Goal: Task Accomplishment & Management: Manage account settings

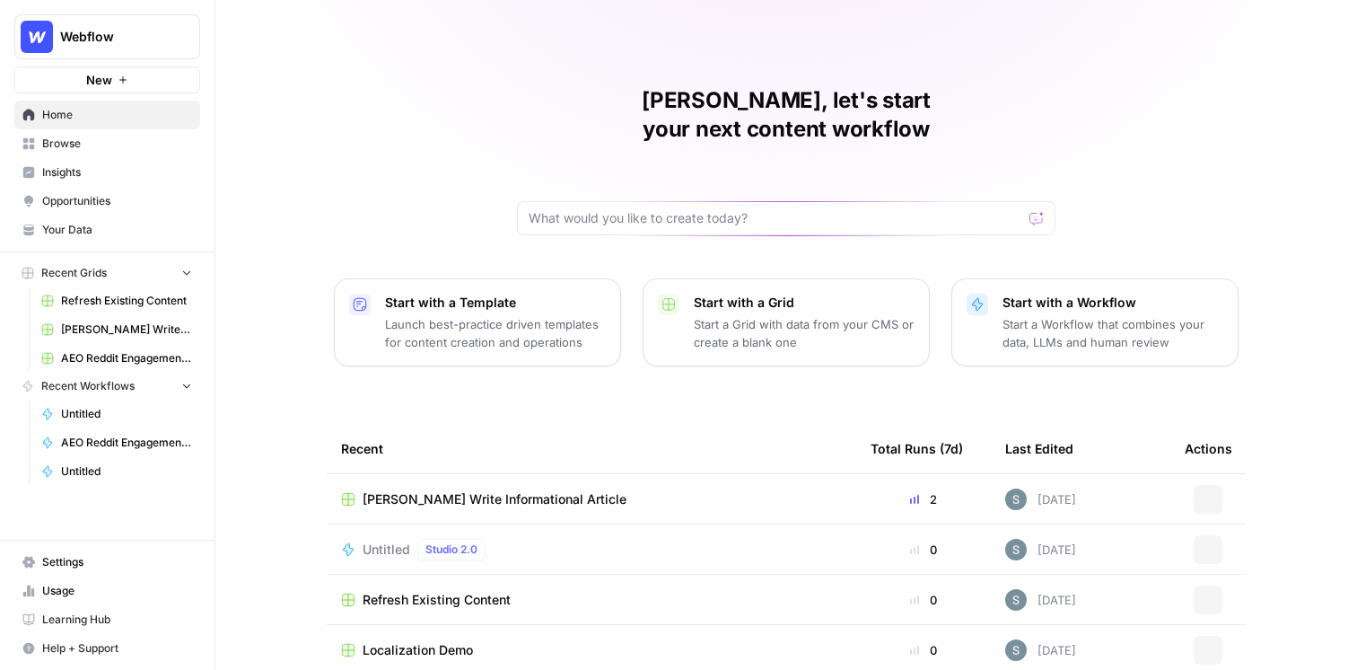
click at [111, 29] on span "Webflow" at bounding box center [114, 37] width 109 height 18
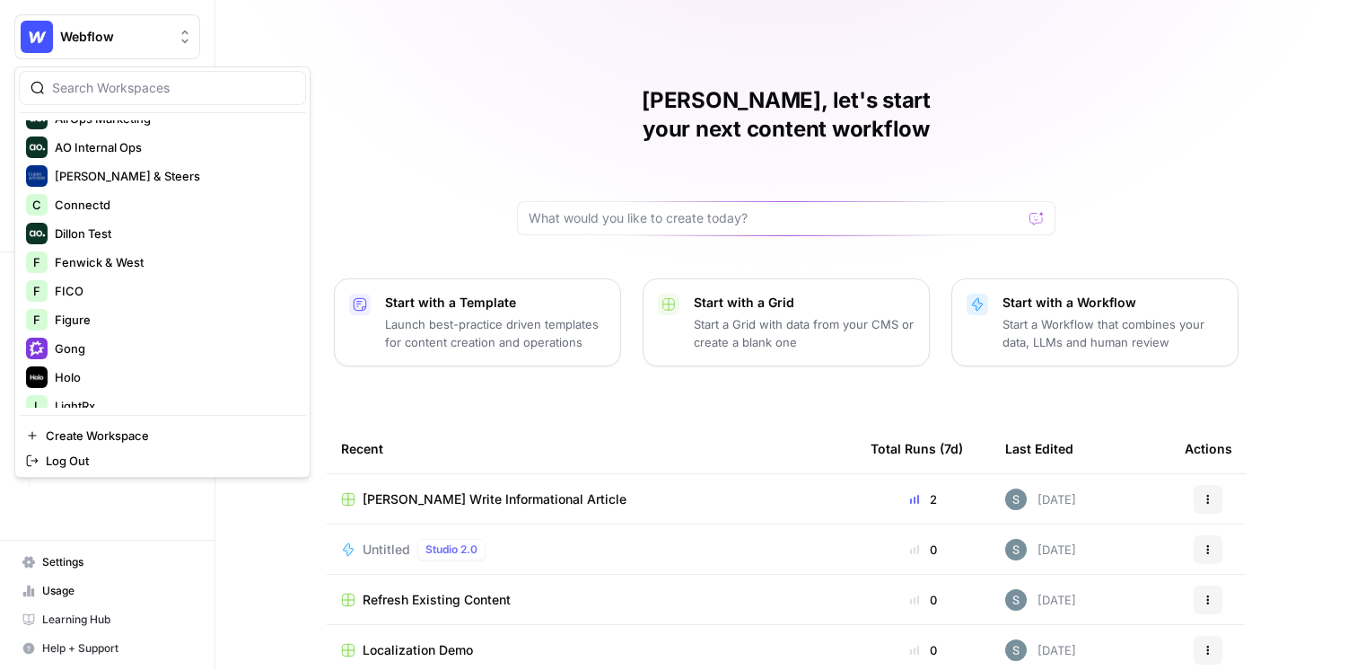
scroll to position [412, 0]
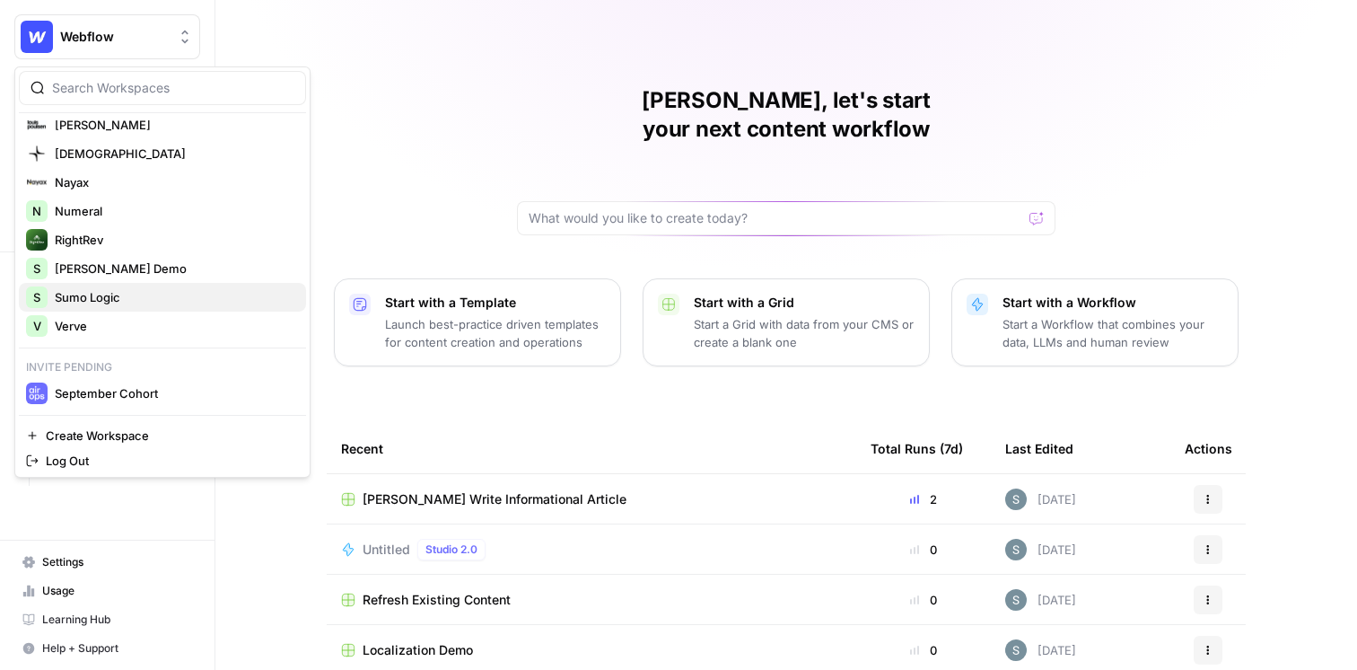
click at [120, 294] on span "Sumo Logic" at bounding box center [173, 297] width 237 height 18
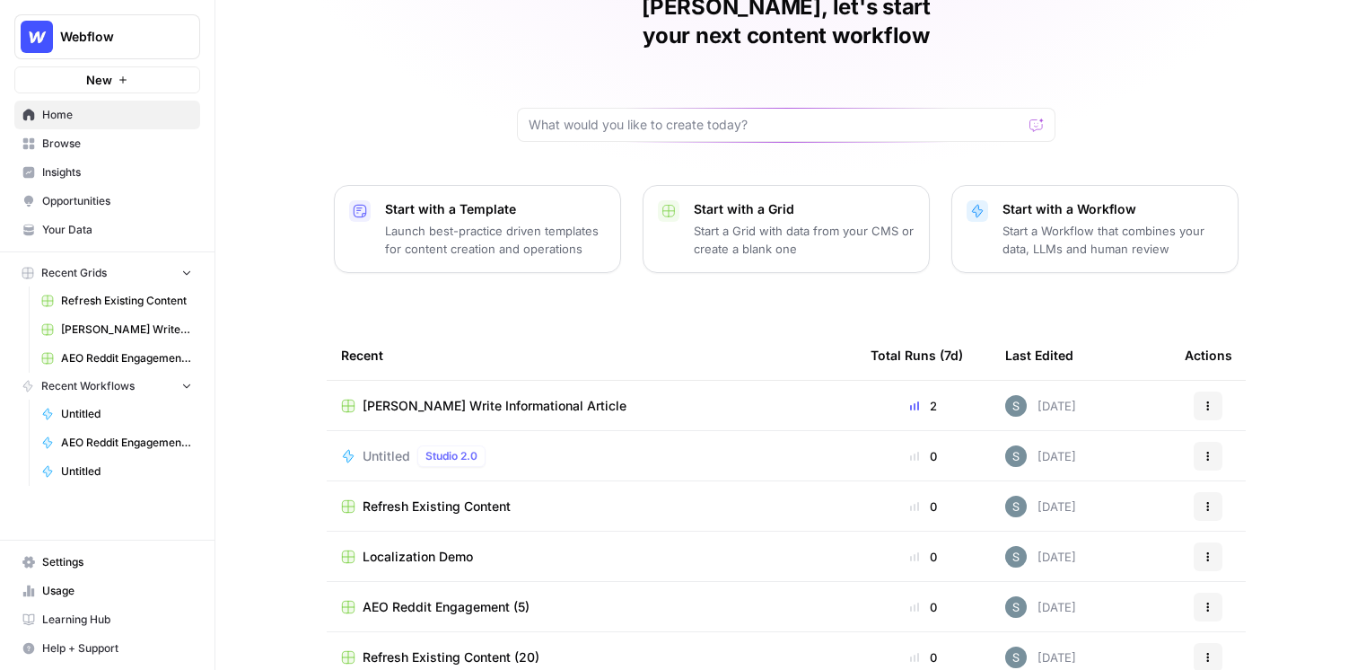
scroll to position [91, 0]
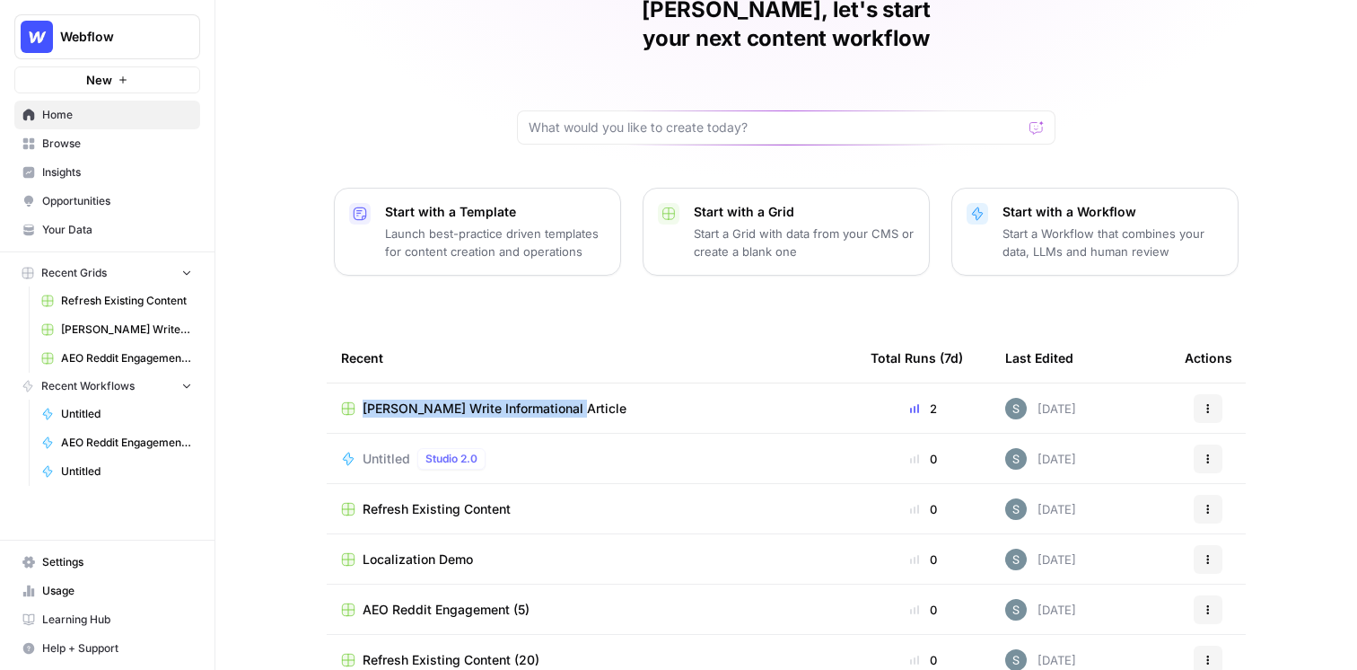
click at [106, 161] on link "Insights" at bounding box center [107, 172] width 186 height 29
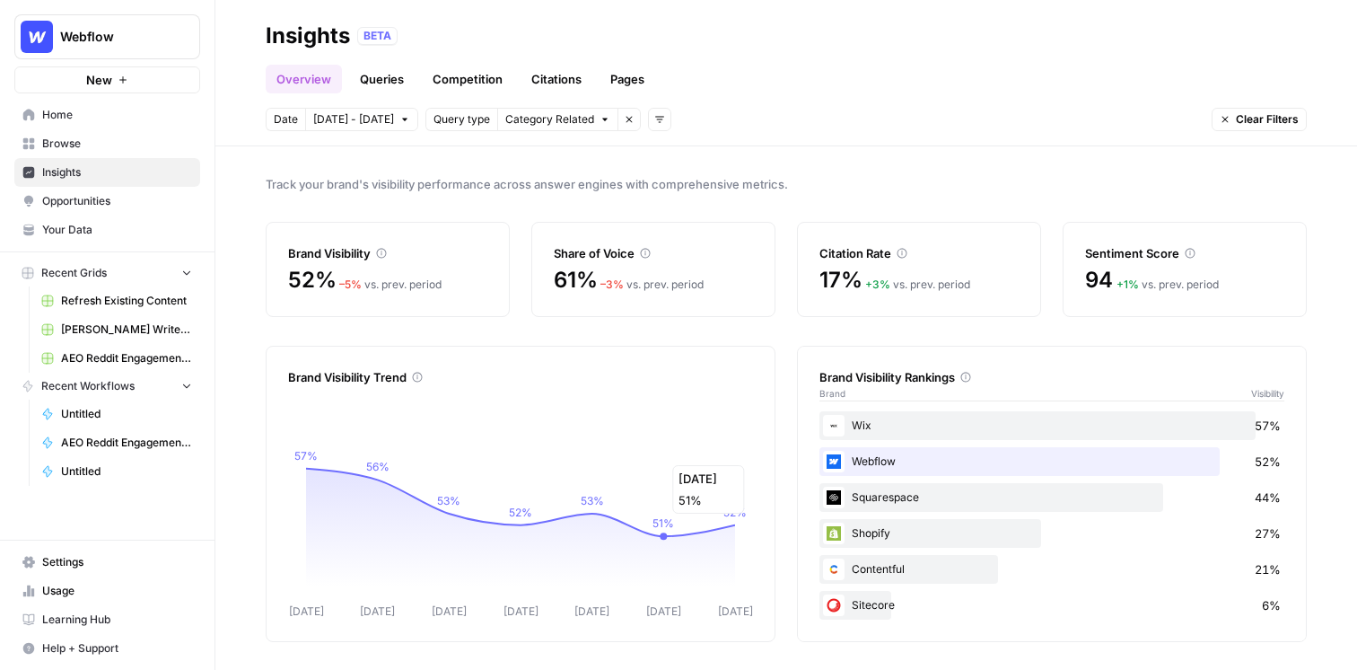
scroll to position [1, 0]
click at [417, 378] on icon at bounding box center [417, 376] width 11 height 11
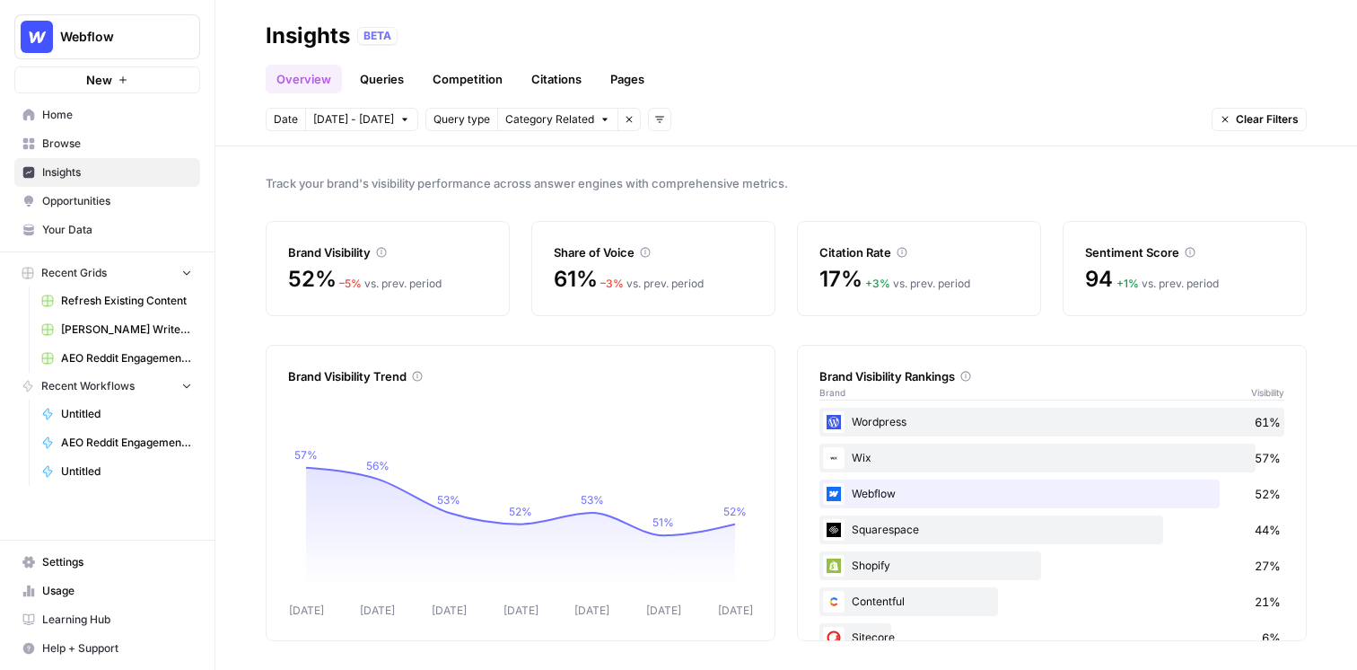
scroll to position [33, 0]
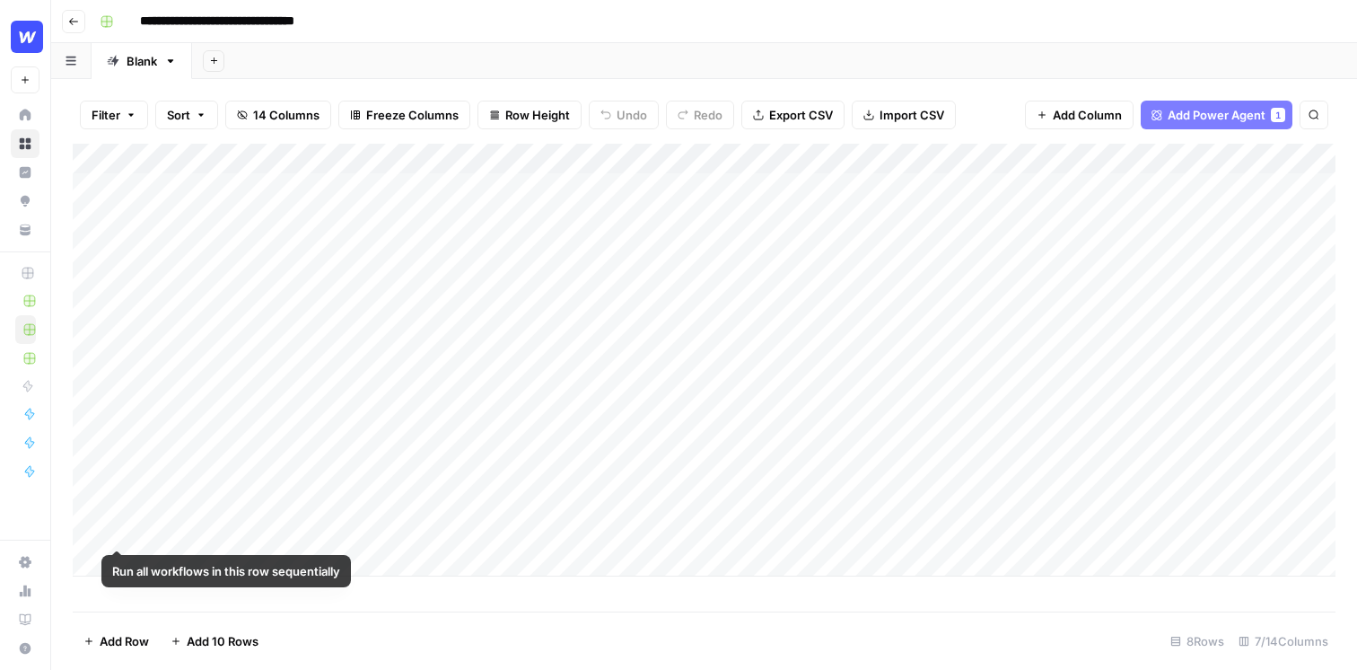
click at [89, 522] on div "Add Column" at bounding box center [704, 360] width 1263 height 433
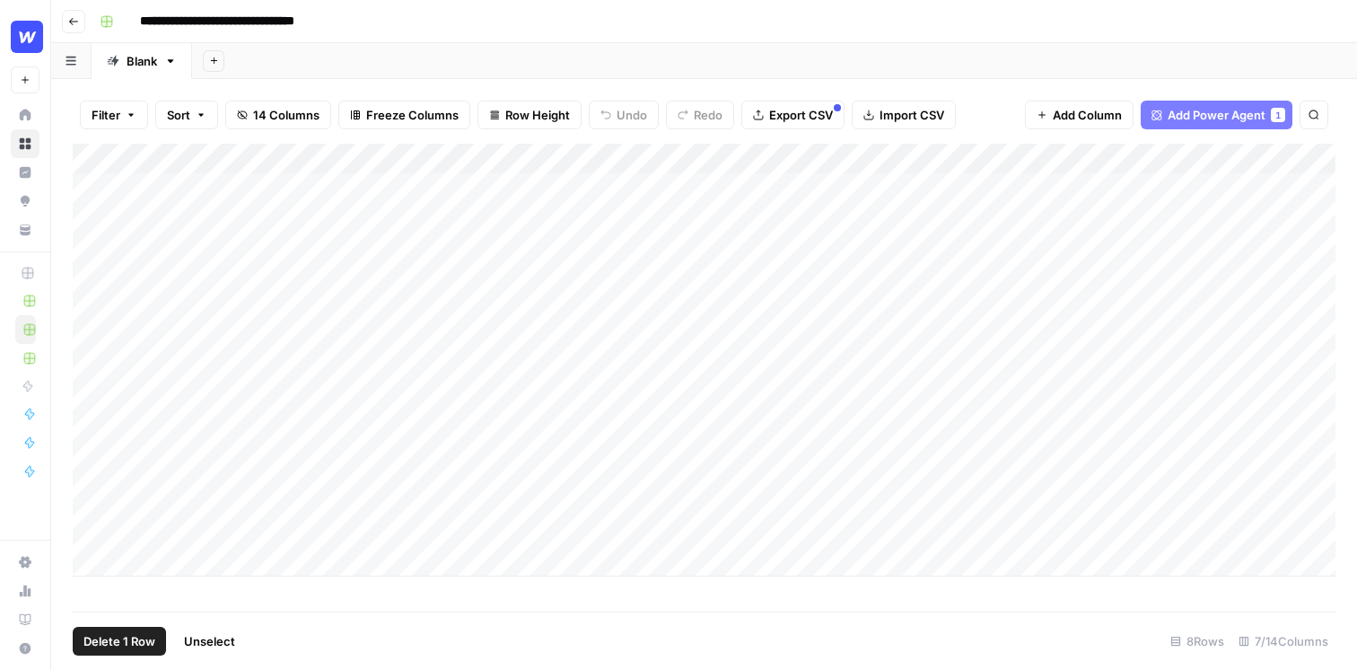
click at [102, 642] on span "Delete 1 Row" at bounding box center [119, 641] width 72 height 18
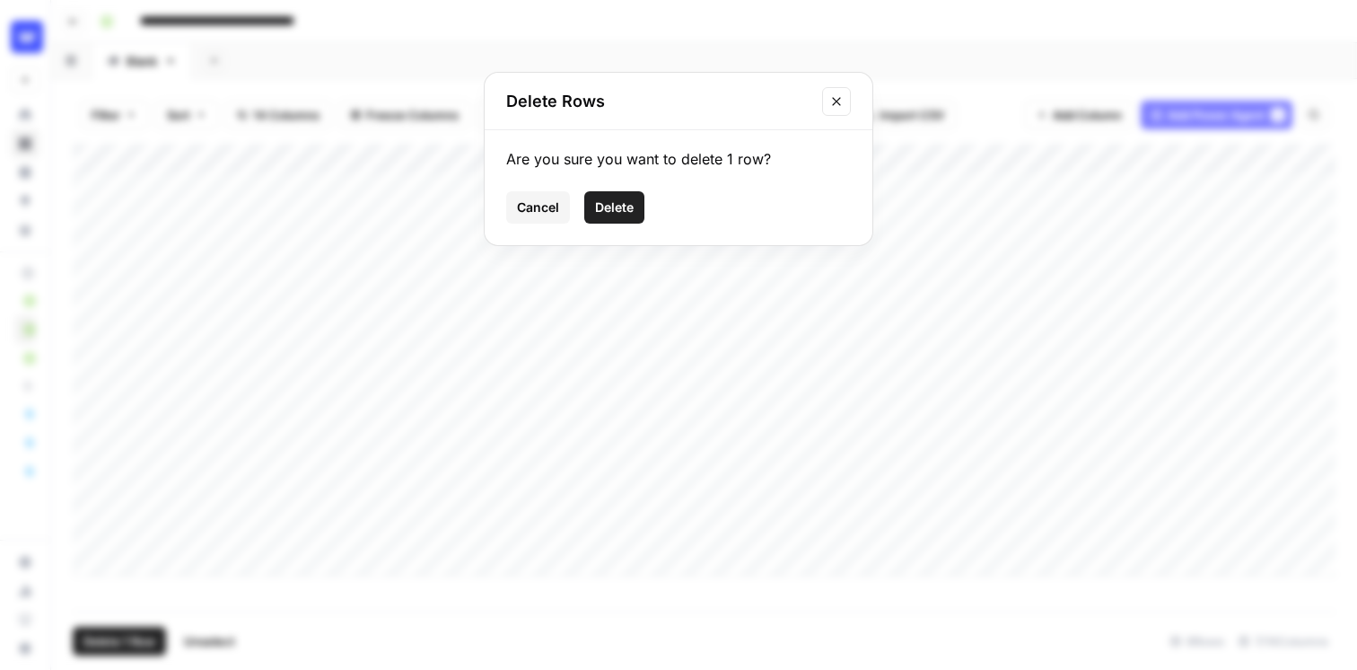
click at [604, 208] on span "Delete" at bounding box center [614, 207] width 39 height 18
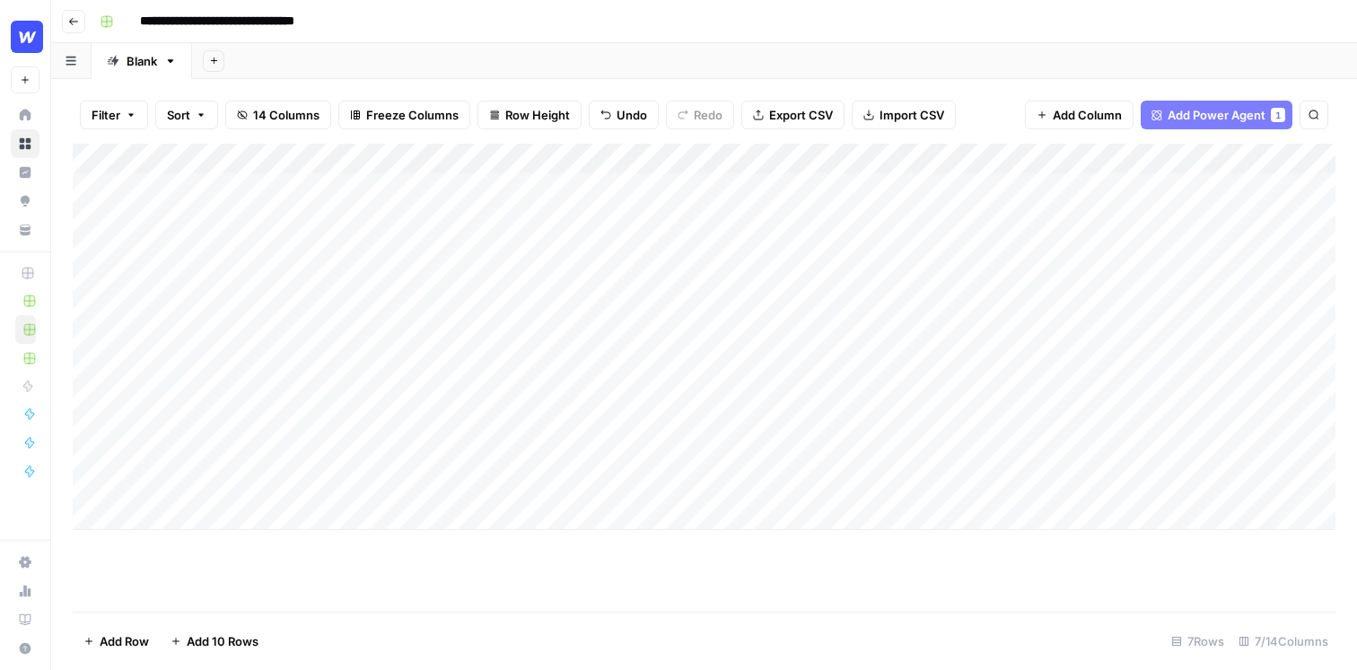
click at [236, 513] on div "Add Column" at bounding box center [704, 337] width 1263 height 386
type textarea "**********"
click at [301, 586] on div "Add Column" at bounding box center [704, 378] width 1263 height 468
click at [742, 34] on div "**********" at bounding box center [715, 21] width 1247 height 29
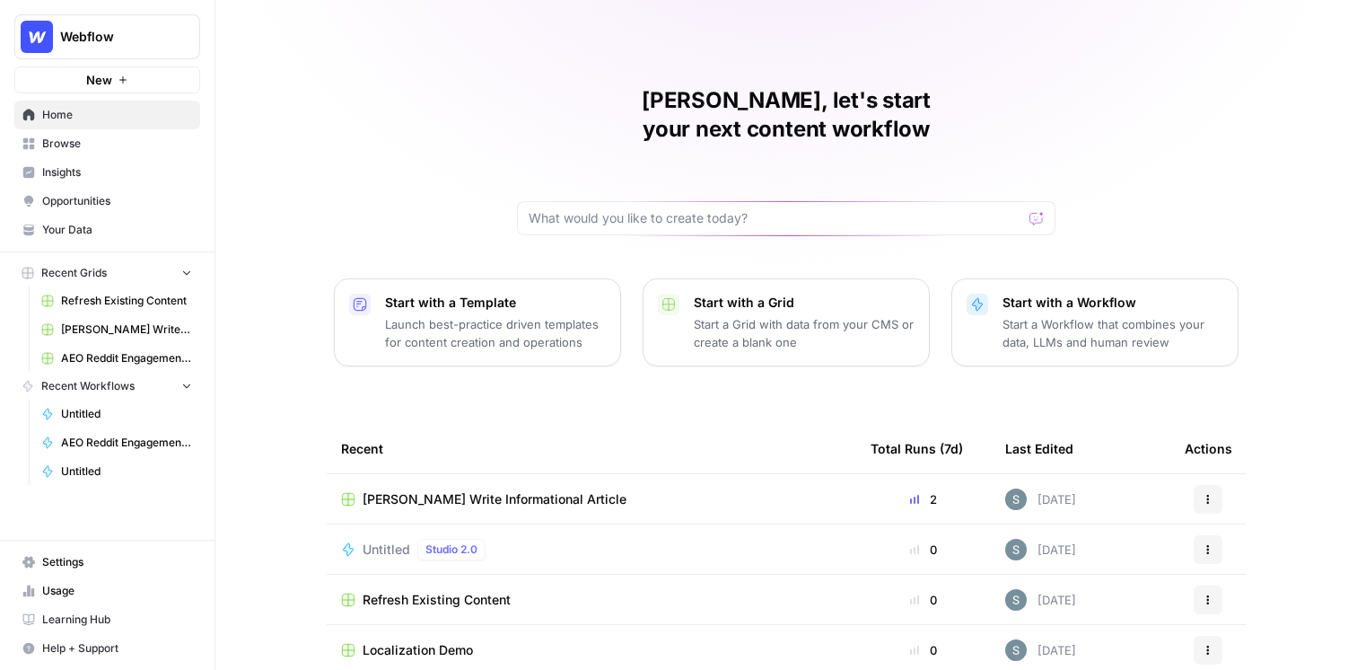
click at [111, 73] on span "New" at bounding box center [99, 80] width 26 height 18
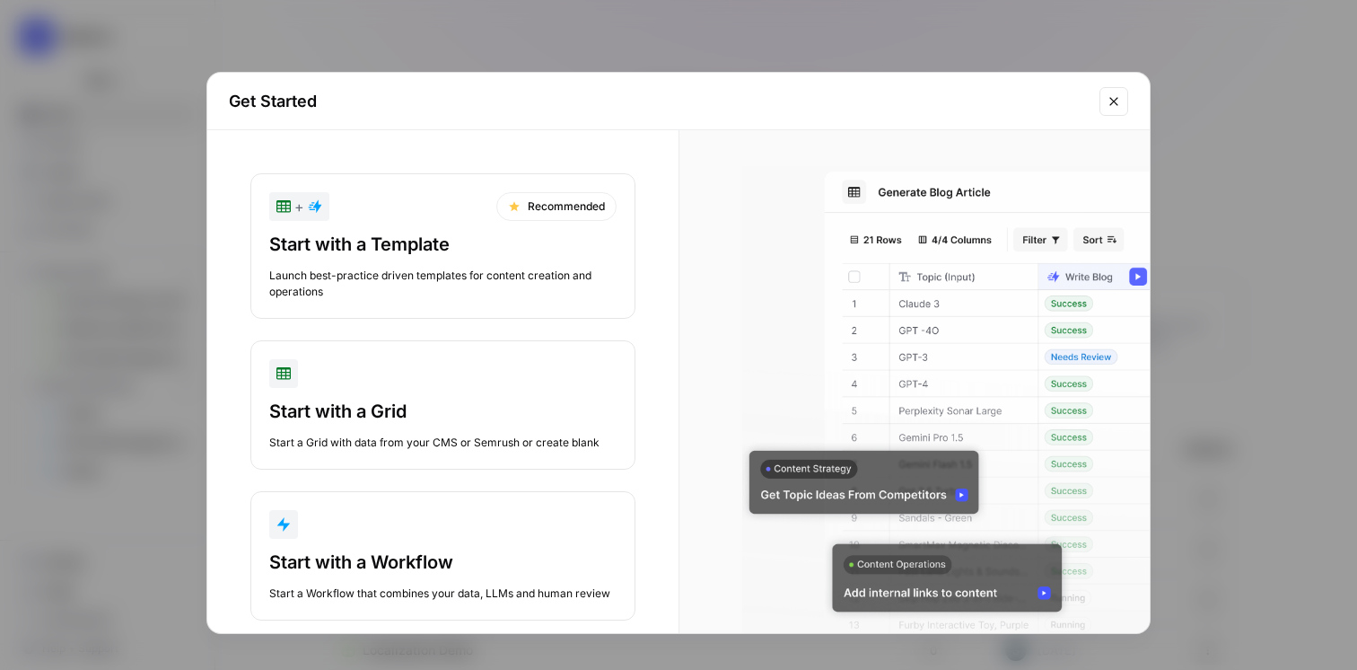
click at [350, 241] on div "Start with a Template" at bounding box center [442, 244] width 347 height 25
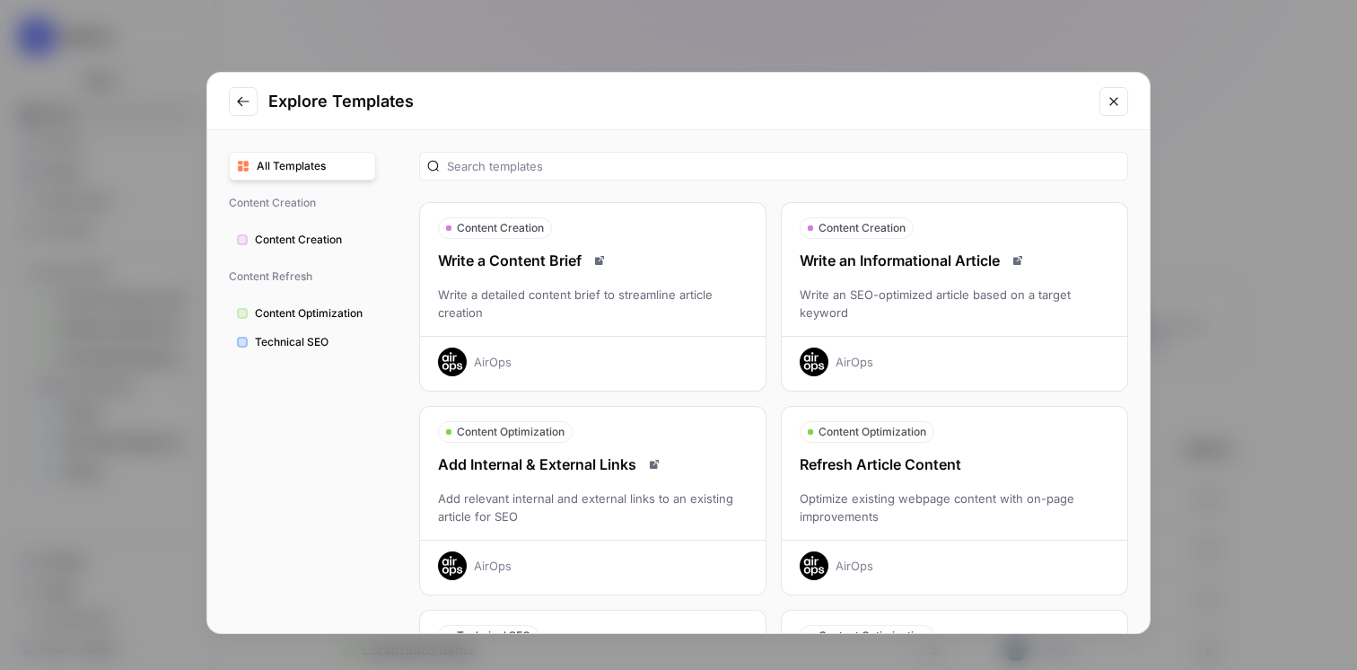
click at [1115, 102] on icon "Close modal" at bounding box center [1114, 101] width 14 height 14
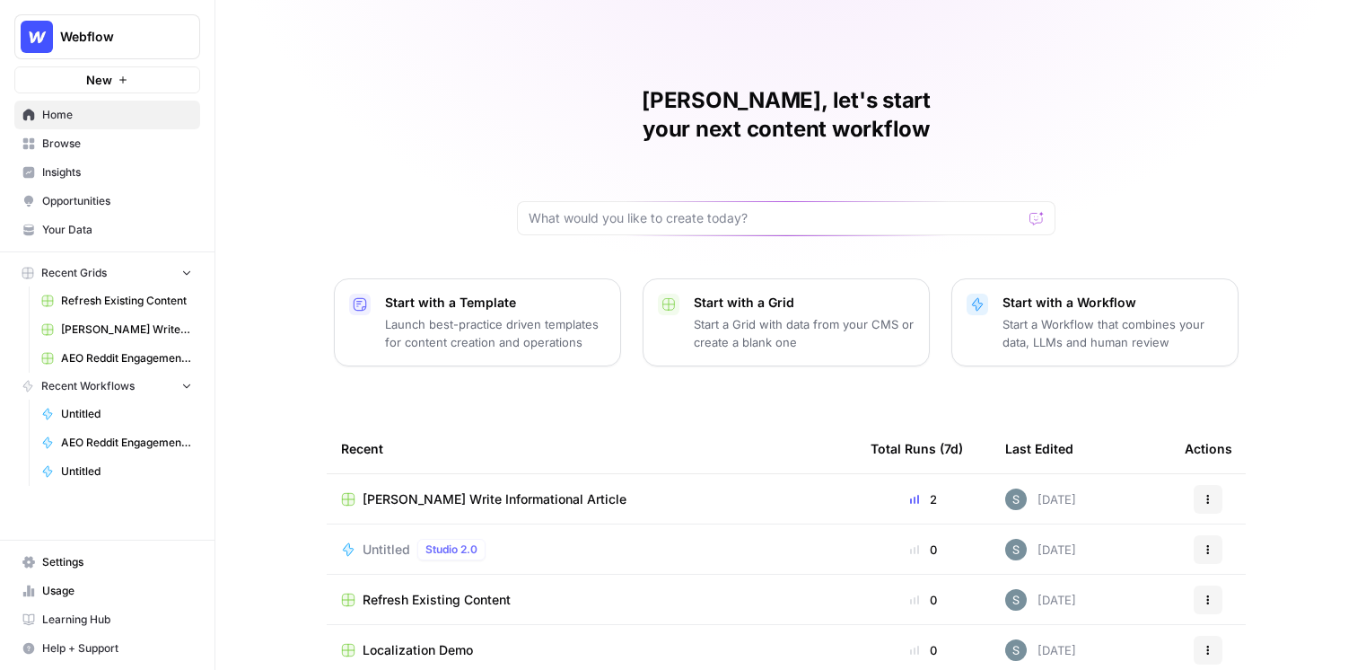
click at [75, 30] on span "Webflow" at bounding box center [114, 37] width 109 height 18
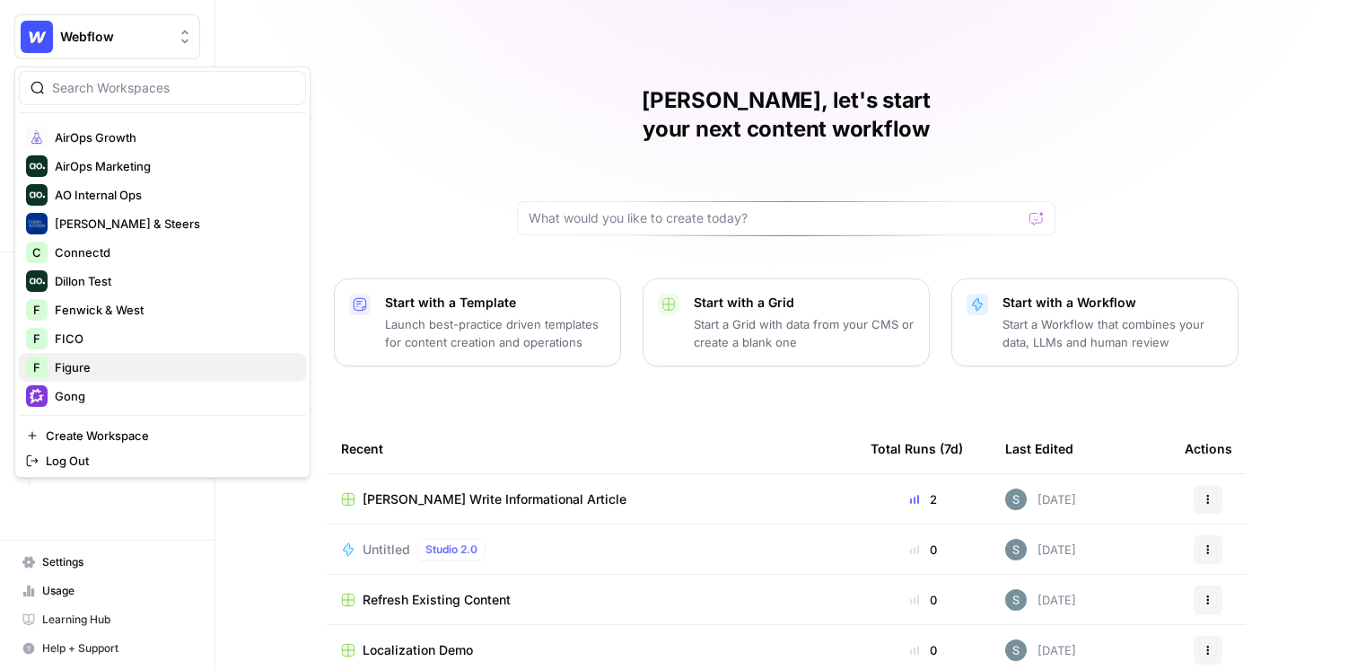
scroll to position [62, 0]
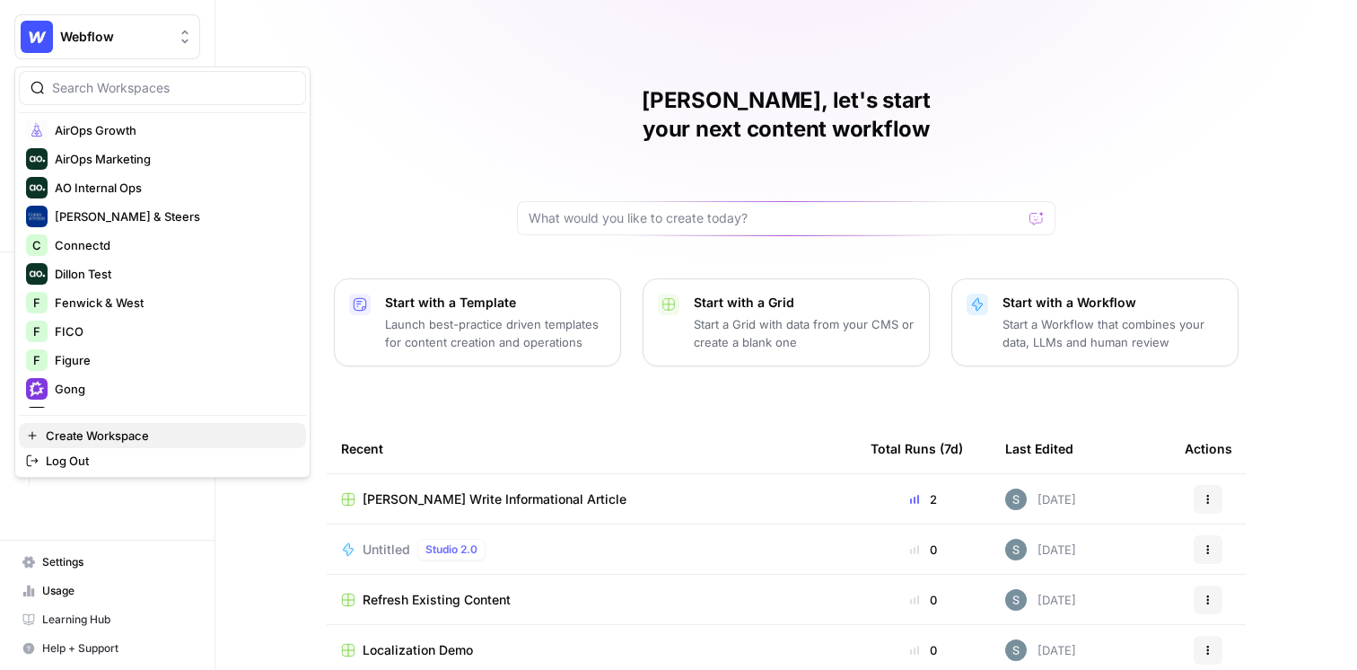
click at [108, 432] on span "Create Workspace" at bounding box center [169, 435] width 246 height 18
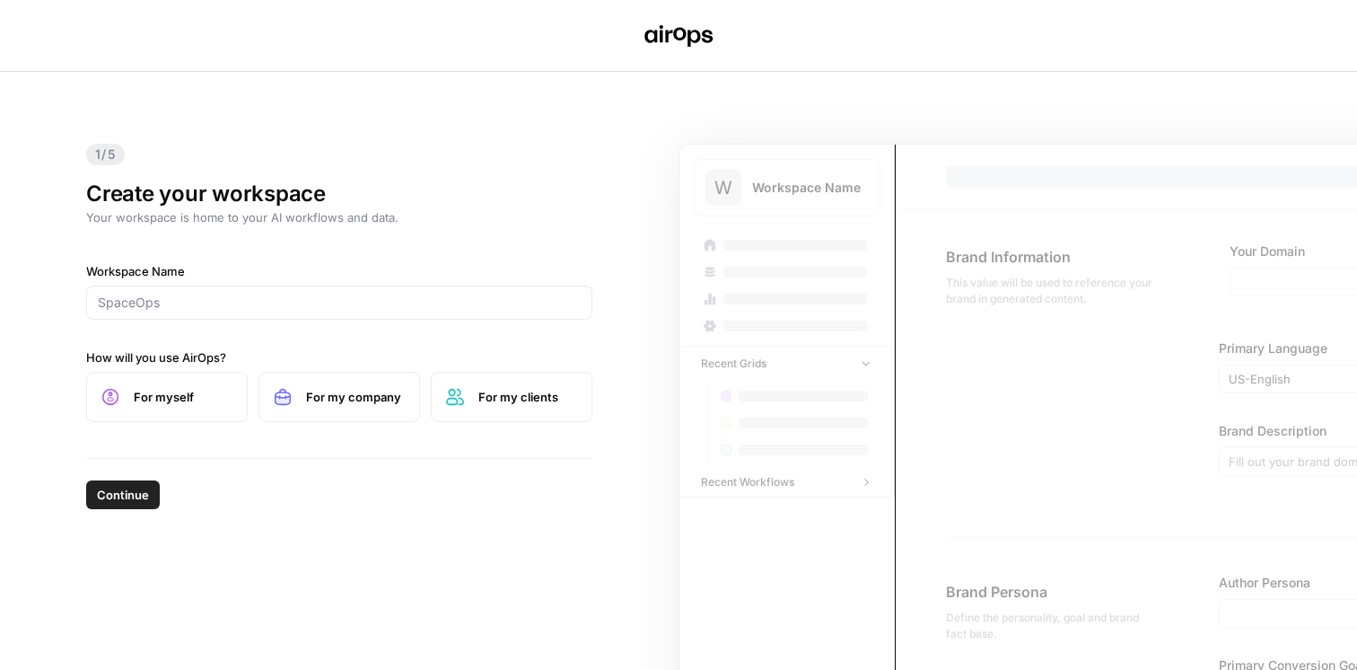
click at [373, 334] on div "Workspace Name How will you use AirOps? For myself For my company For my clients" at bounding box center [339, 342] width 506 height 160
click at [380, 317] on div at bounding box center [339, 302] width 506 height 34
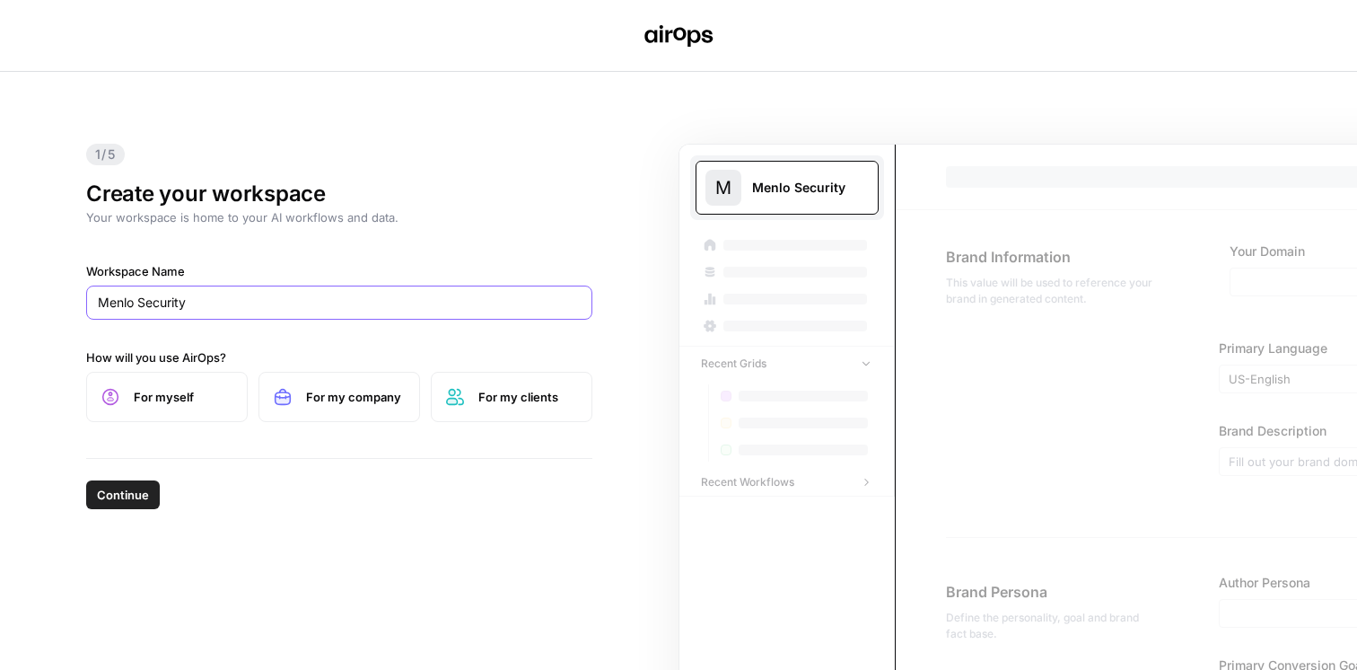
type input "Menlo Security"
click at [362, 393] on span "For my company" at bounding box center [355, 397] width 99 height 18
click at [136, 491] on span "Continue" at bounding box center [123, 495] width 52 height 18
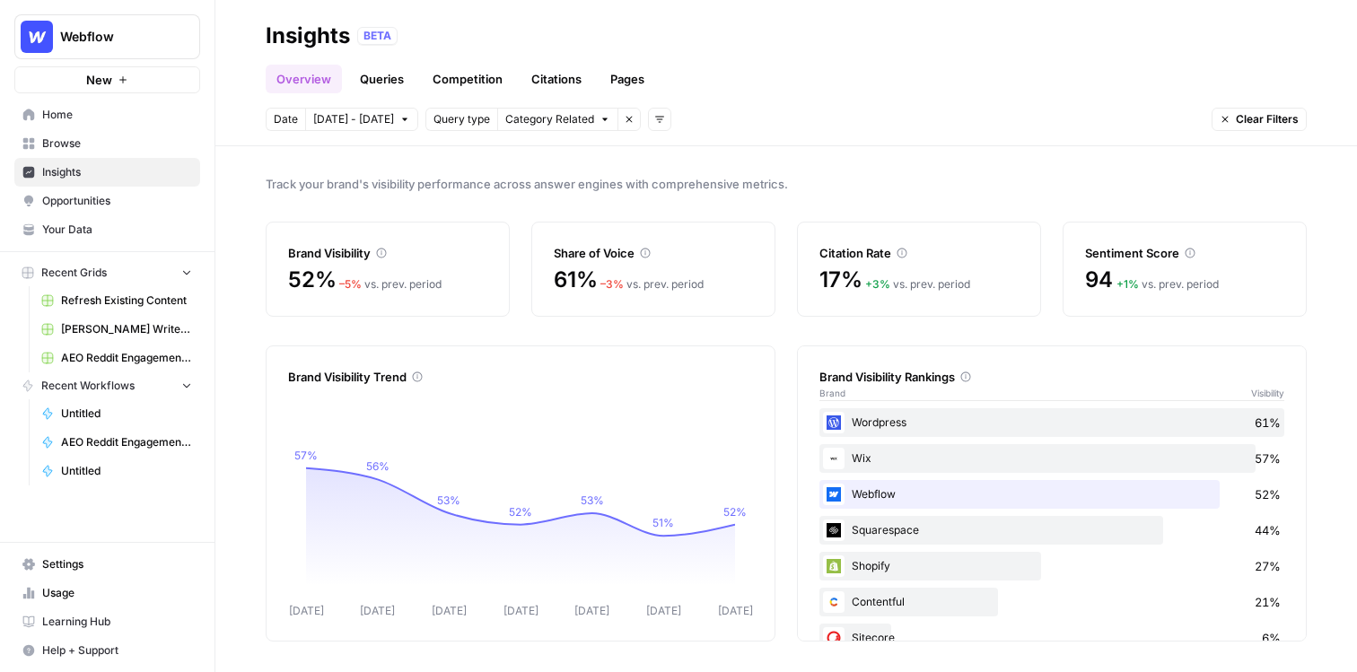
scroll to position [33, 0]
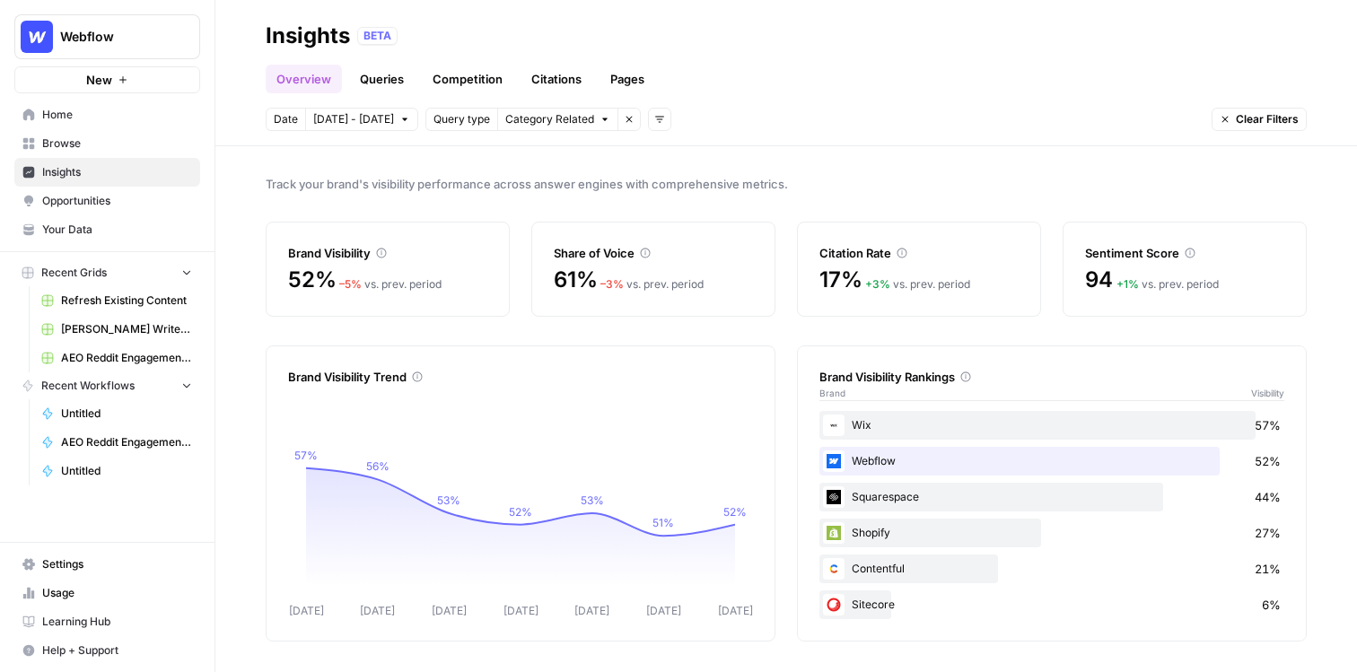
click at [56, 116] on span "Home" at bounding box center [117, 115] width 150 height 16
